Goal: Task Accomplishment & Management: Use online tool/utility

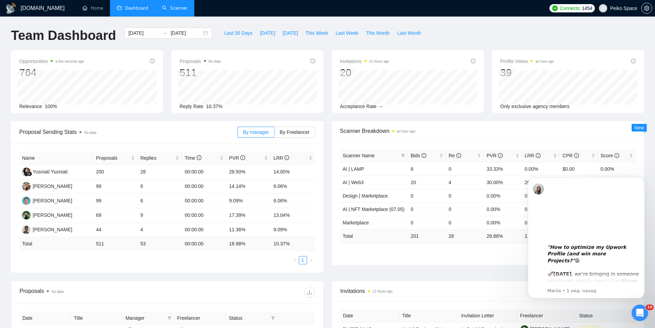
click at [166, 11] on link "Scanner" at bounding box center [174, 8] width 25 height 6
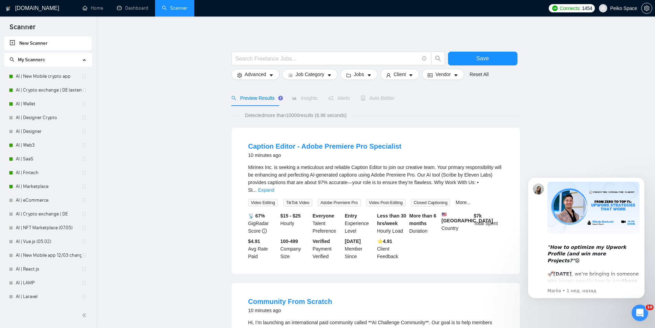
click at [129, 11] on link "Dashboard" at bounding box center [132, 8] width 31 height 6
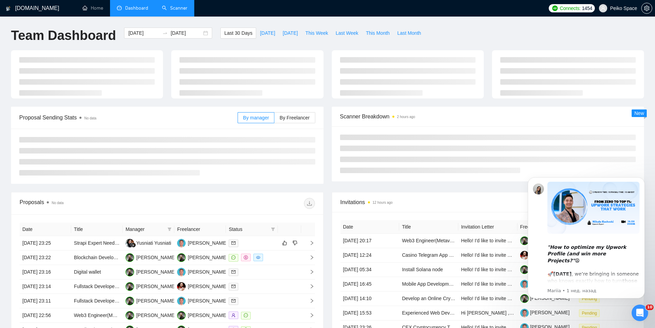
type input "[DATE]"
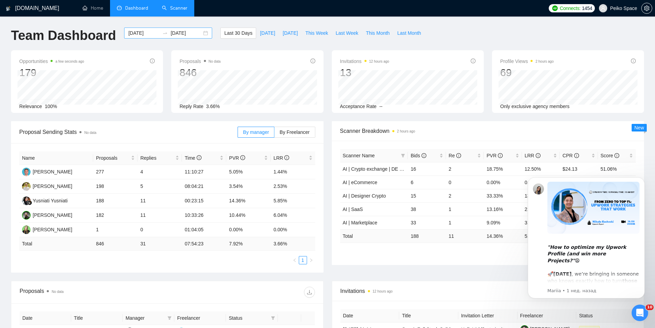
click at [195, 33] on input "[DATE]" at bounding box center [186, 33] width 31 height 8
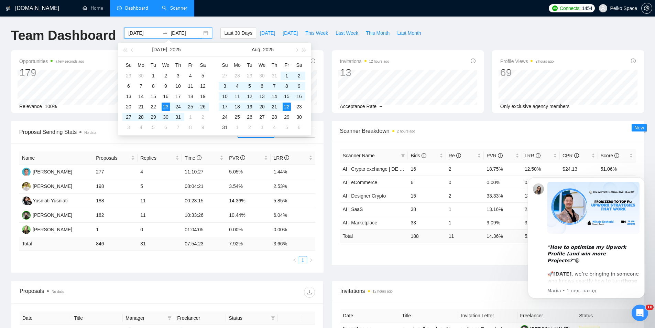
click at [201, 33] on div "[DATE] [DATE]" at bounding box center [168, 33] width 88 height 11
type input "[DATE]"
click at [154, 75] on div "1" at bounding box center [153, 76] width 8 height 8
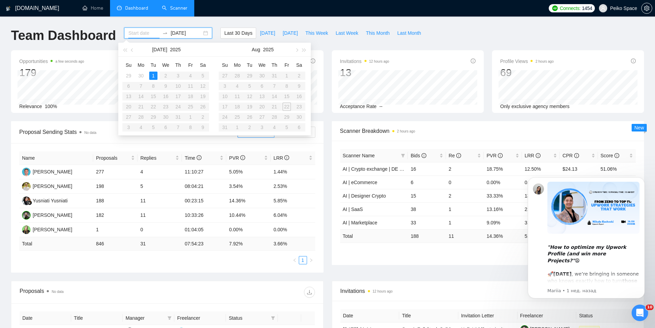
click at [178, 118] on table "Su Mo Tu We Th Fr Sa 29 30 1 2 3 4 5 6 7 8 9 10 11 12 13 14 15 16 17 18 19 20 2…" at bounding box center [165, 96] width 87 height 73
click at [202, 33] on div "[DATE]" at bounding box center [168, 33] width 88 height 11
click at [154, 74] on div "1" at bounding box center [153, 76] width 8 height 8
click at [146, 32] on input "[DATE]" at bounding box center [143, 33] width 31 height 8
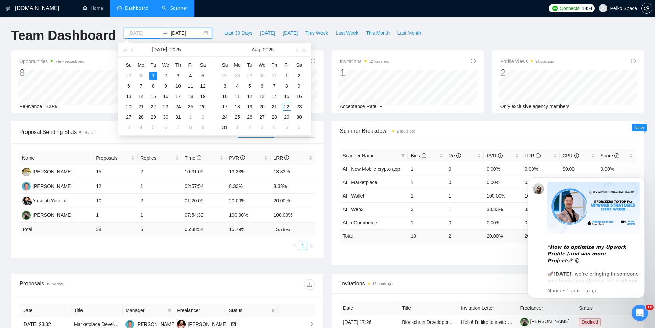
type input "[DATE]"
click at [156, 78] on div "1" at bounding box center [153, 76] width 8 height 8
type input "[DATE]"
click at [179, 115] on div "31" at bounding box center [178, 117] width 8 height 8
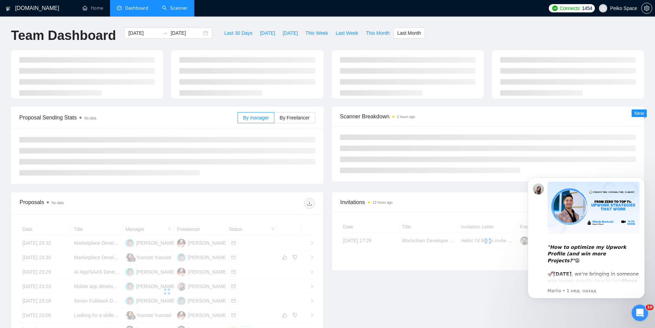
click at [278, 200] on div at bounding box center [241, 203] width 148 height 11
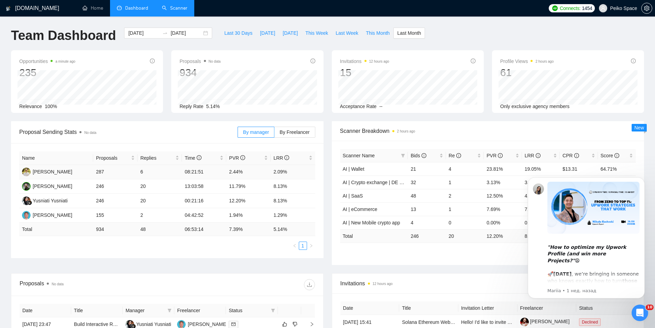
click at [103, 172] on td "287" at bounding box center [115, 172] width 44 height 14
click at [146, 137] on div "Proposal Sending Stats No data" at bounding box center [128, 132] width 218 height 20
click at [240, 43] on div "Last 30 Days [DATE] [DATE] This Week Last Week This Month Last Month" at bounding box center [322, 39] width 213 height 23
click at [645, 9] on icon "setting" at bounding box center [647, 9] width 6 height 6
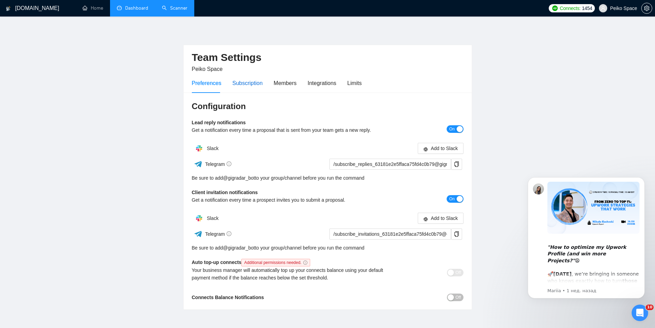
click at [244, 80] on div "Subscription" at bounding box center [248, 83] width 30 height 9
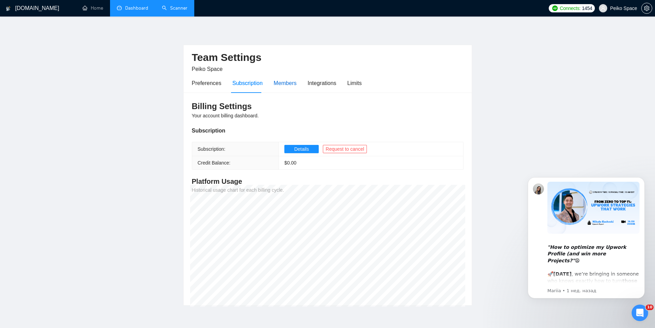
click at [275, 82] on div "Members" at bounding box center [285, 83] width 23 height 9
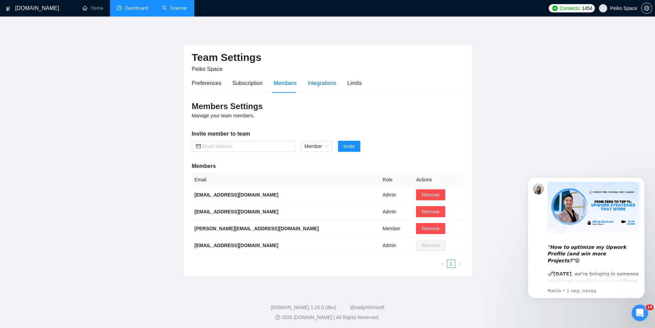
click at [318, 84] on div "Integrations" at bounding box center [322, 83] width 29 height 9
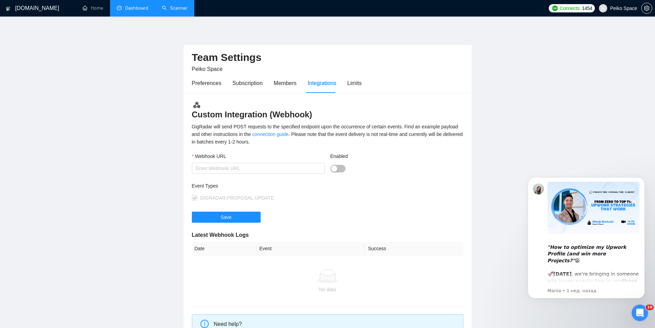
click at [344, 83] on div "Preferences Subscription Members Integrations Limits" at bounding box center [277, 83] width 170 height 20
click at [347, 83] on div "Limits" at bounding box center [354, 83] width 14 height 9
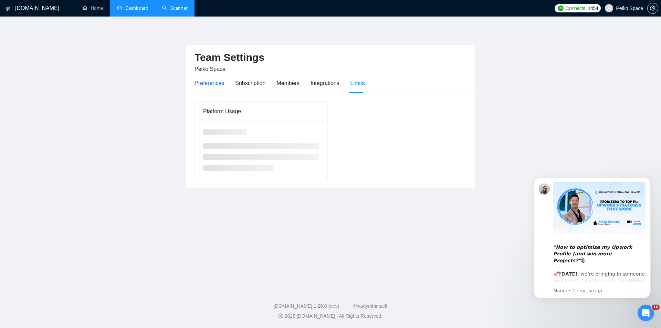
click at [210, 85] on div "Preferences" at bounding box center [209, 83] width 30 height 9
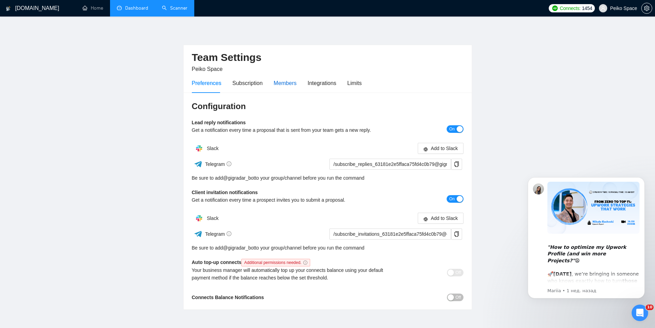
click at [290, 84] on div "Members" at bounding box center [285, 83] width 23 height 9
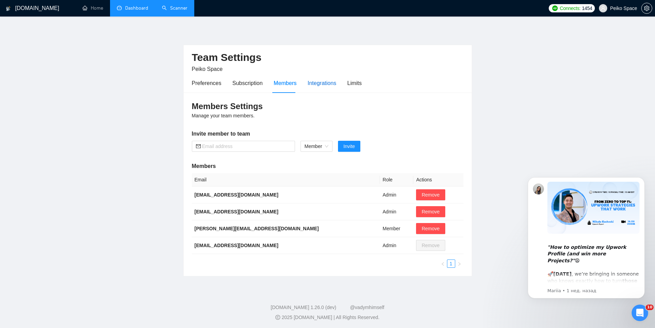
click at [316, 85] on div "Integrations" at bounding box center [322, 83] width 29 height 9
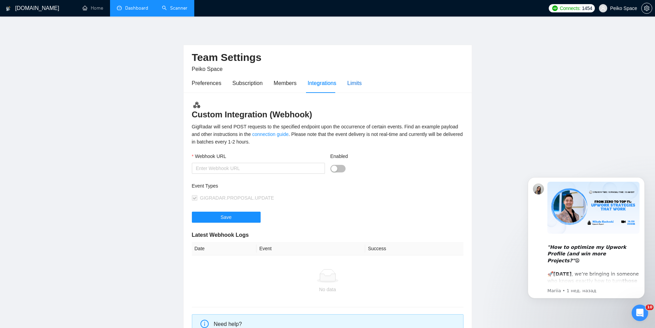
click at [350, 82] on div "Limits" at bounding box center [354, 83] width 14 height 9
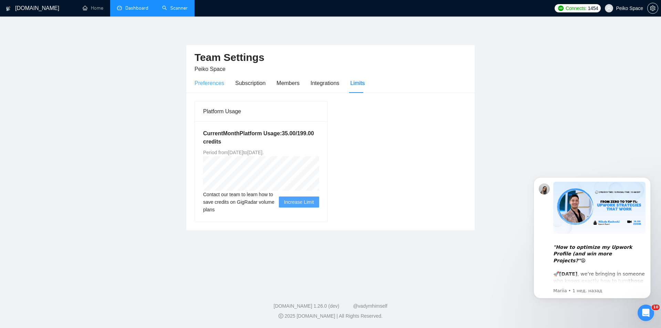
click at [212, 88] on div "Preferences" at bounding box center [209, 83] width 30 height 20
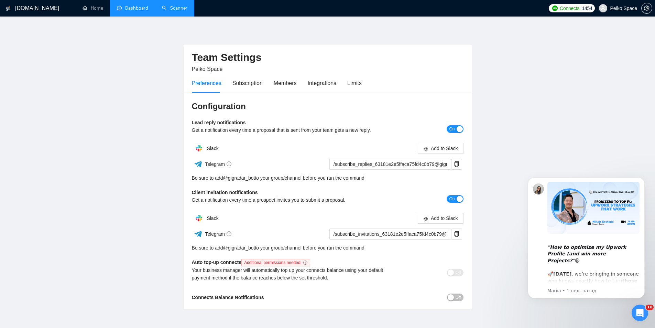
click at [134, 10] on link "Dashboard" at bounding box center [132, 8] width 31 height 6
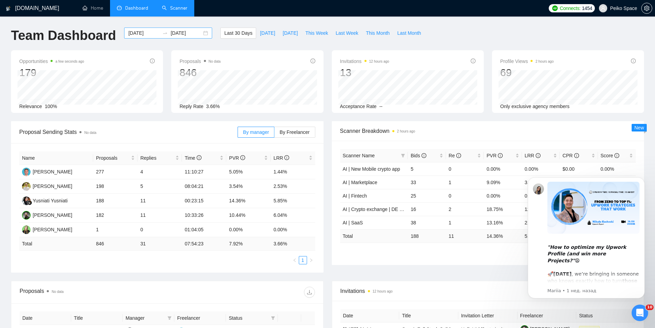
click at [199, 34] on div "[DATE] [DATE]" at bounding box center [168, 33] width 88 height 11
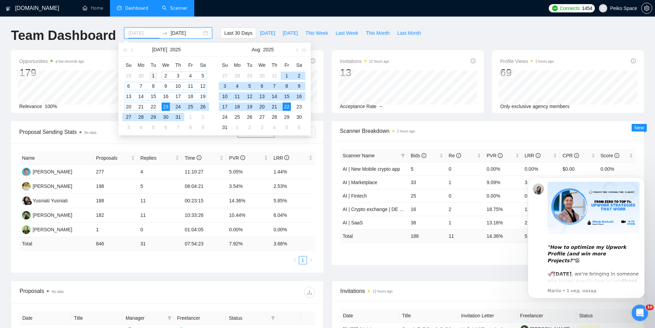
type input "[DATE]"
click at [154, 75] on div "1" at bounding box center [153, 76] width 8 height 8
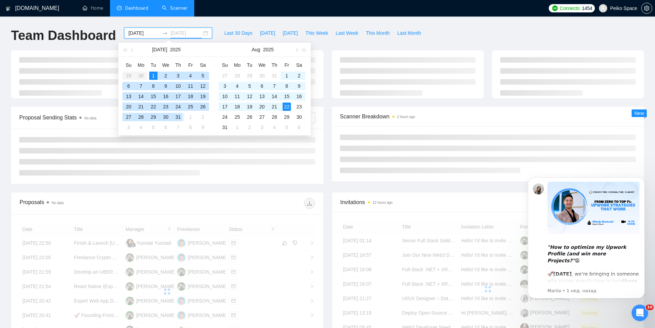
type input "[DATE]"
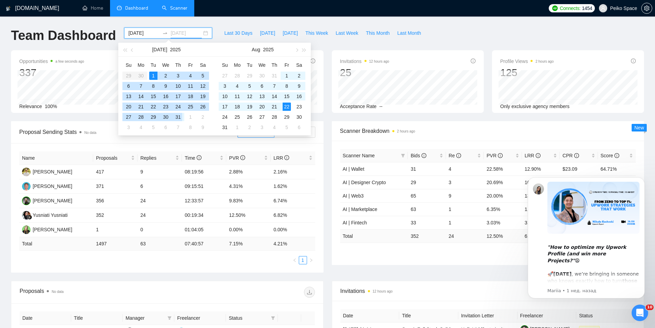
click at [179, 117] on div "31" at bounding box center [178, 117] width 8 height 8
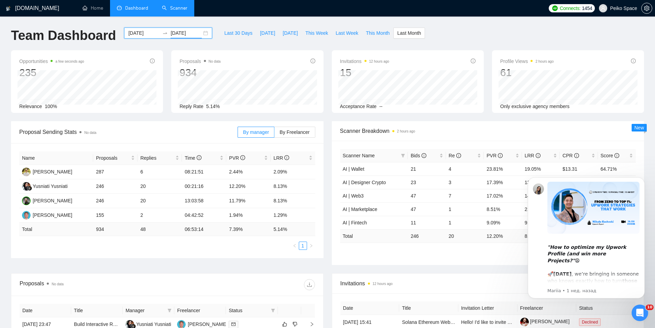
click at [202, 34] on div "[DATE] [DATE]" at bounding box center [168, 33] width 88 height 11
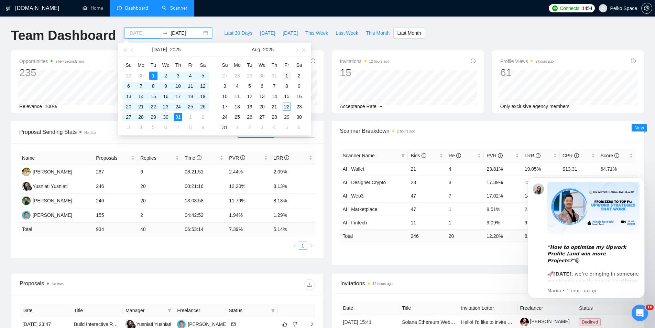
type input "[DATE]"
click at [286, 77] on div "1" at bounding box center [287, 76] width 8 height 8
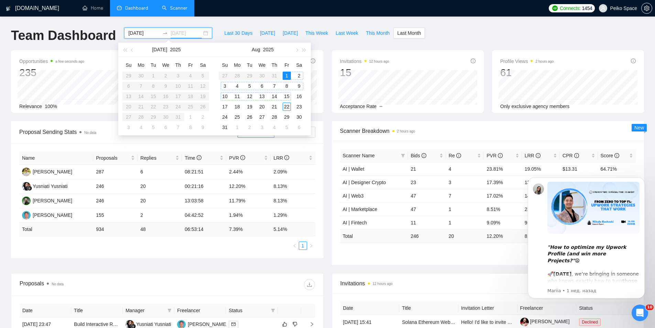
type input "[DATE]"
click at [285, 108] on div "22" at bounding box center [287, 107] width 8 height 8
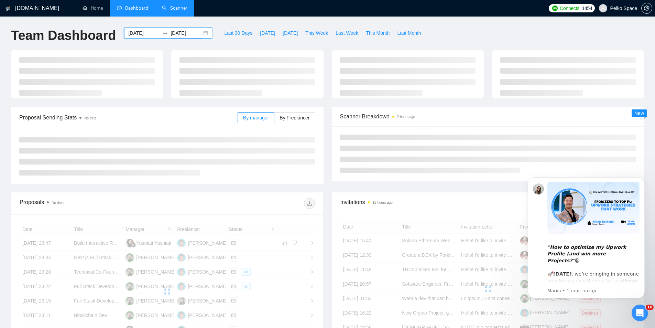
click at [449, 41] on div "Team Dashboard [DATE] [DATE] Last 30 Days [DATE] [DATE] This Week Last Week Thi…" at bounding box center [328, 39] width 642 height 23
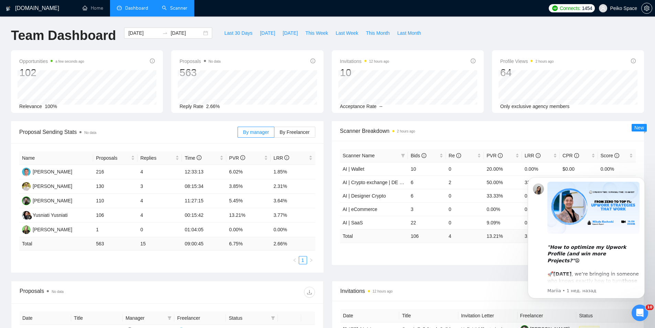
click at [182, 6] on link "Scanner" at bounding box center [174, 8] width 25 height 6
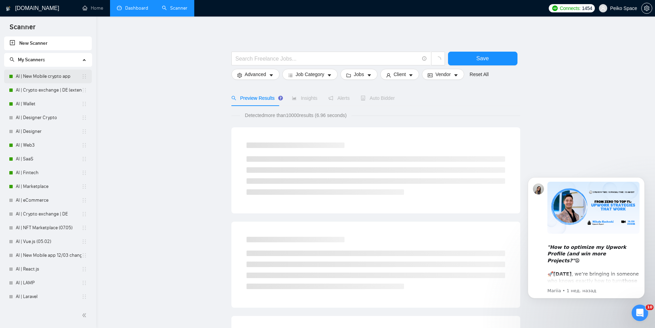
click at [32, 78] on link "AI | New Mobile crypto app" at bounding box center [49, 76] width 66 height 14
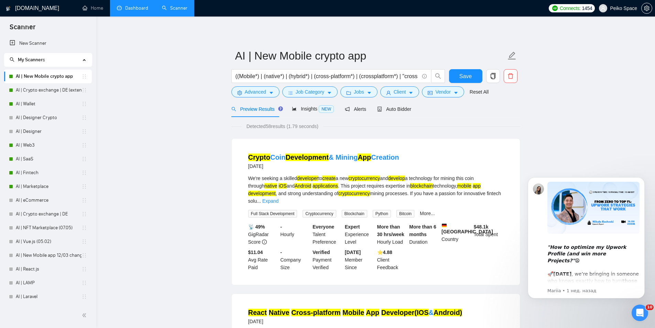
drag, startPoint x: 267, startPoint y: 126, endPoint x: 288, endPoint y: 126, distance: 21.0
click at [288, 126] on span "Detected 58 results (1.79 seconds)" at bounding box center [283, 126] width 82 height 8
click at [53, 87] on link "AI | Crypto exchange | DE (extended)" at bounding box center [49, 90] width 66 height 14
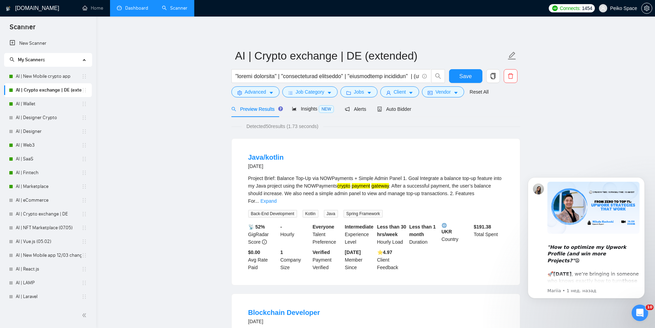
click at [269, 127] on span "Detected 50 results (1.73 seconds)" at bounding box center [283, 126] width 82 height 8
drag, startPoint x: 268, startPoint y: 126, endPoint x: 286, endPoint y: 127, distance: 18.6
click at [286, 127] on span "Detected 50 results (1.73 seconds)" at bounding box center [283, 126] width 82 height 8
click at [130, 11] on link "Dashboard" at bounding box center [132, 8] width 31 height 6
